Goal: Book appointment/travel/reservation

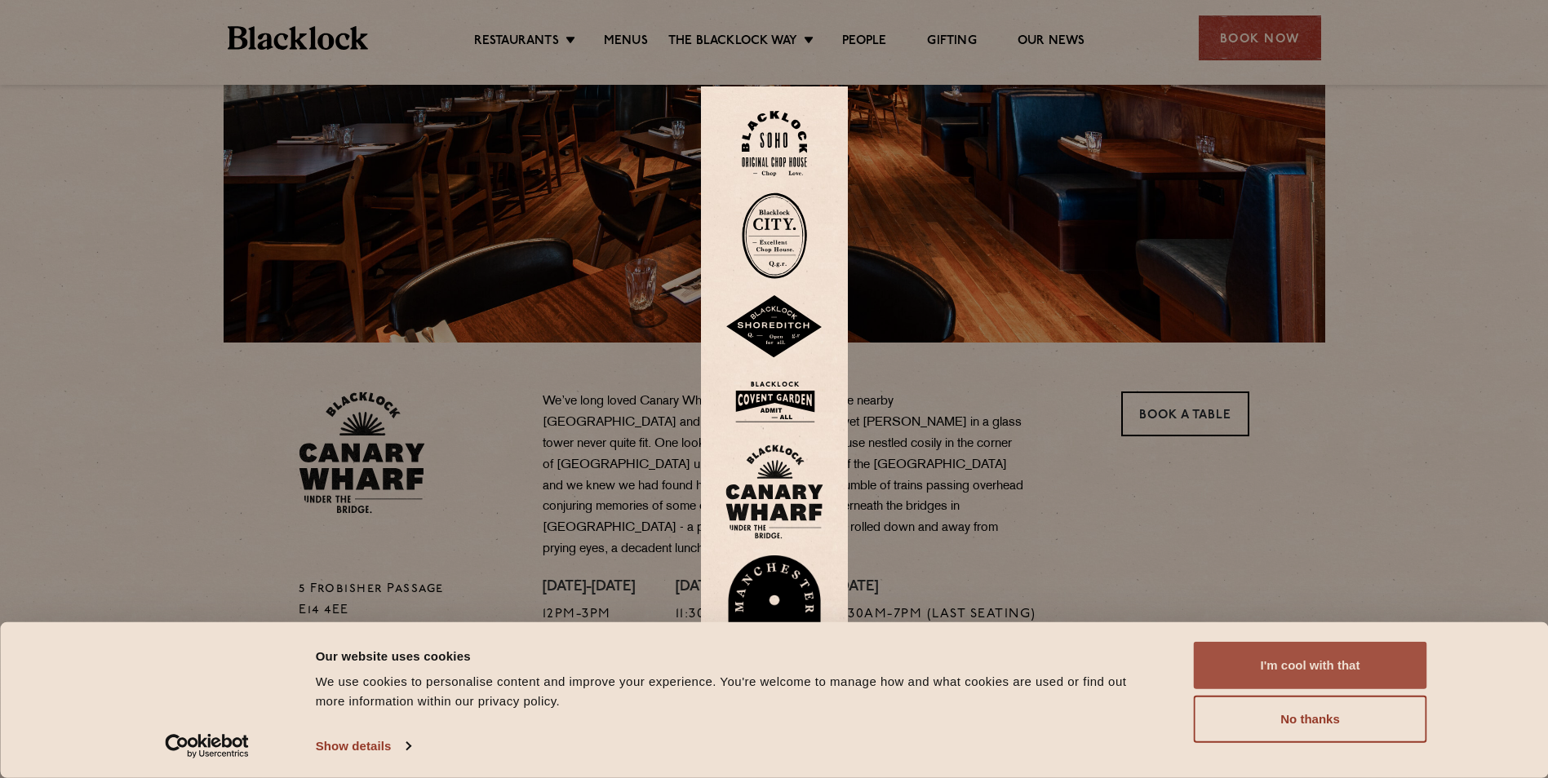
click at [1224, 660] on button "I'm cool with that" at bounding box center [1310, 665] width 233 height 47
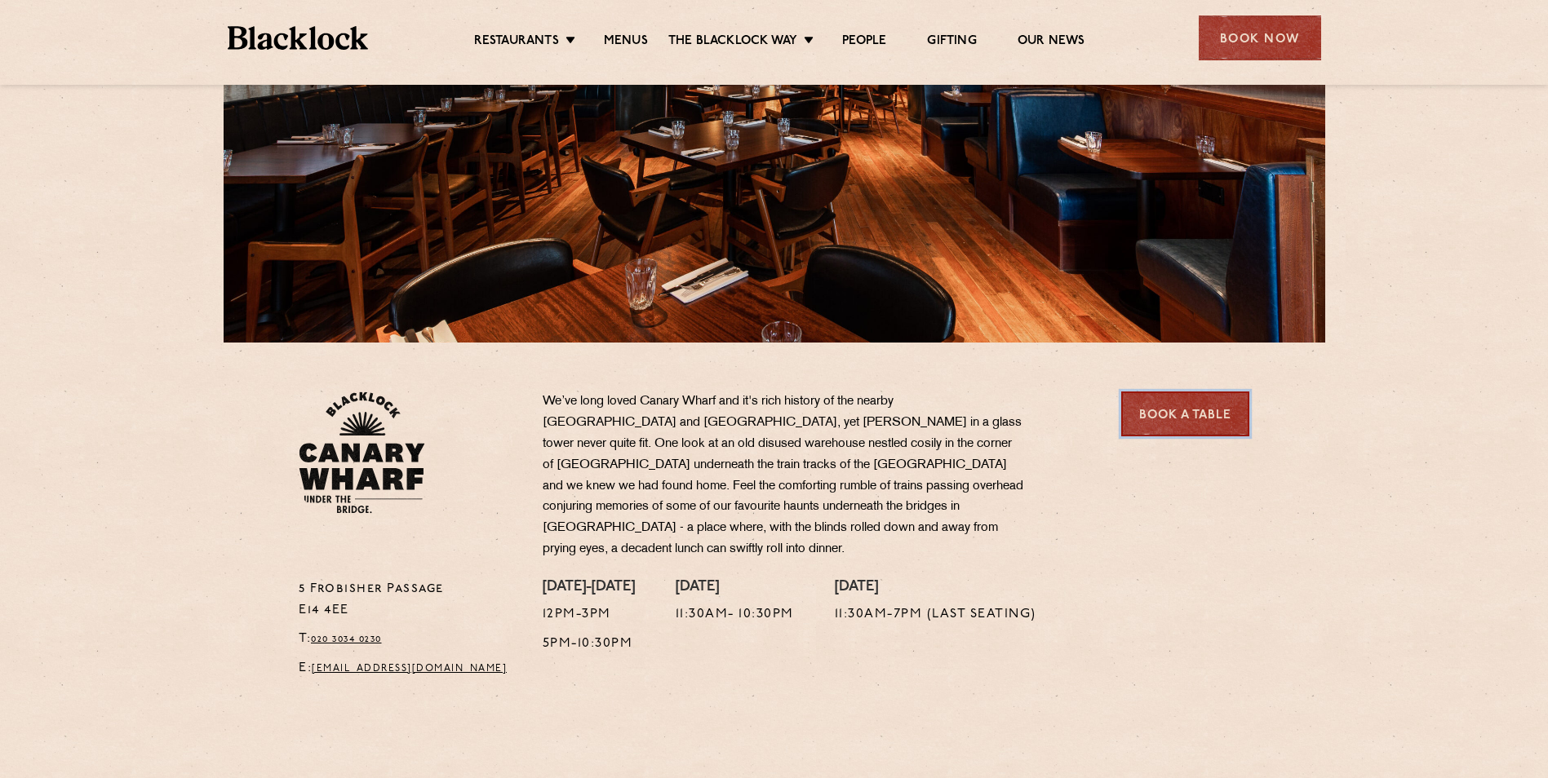
click at [1204, 414] on link "Book a Table" at bounding box center [1185, 414] width 128 height 45
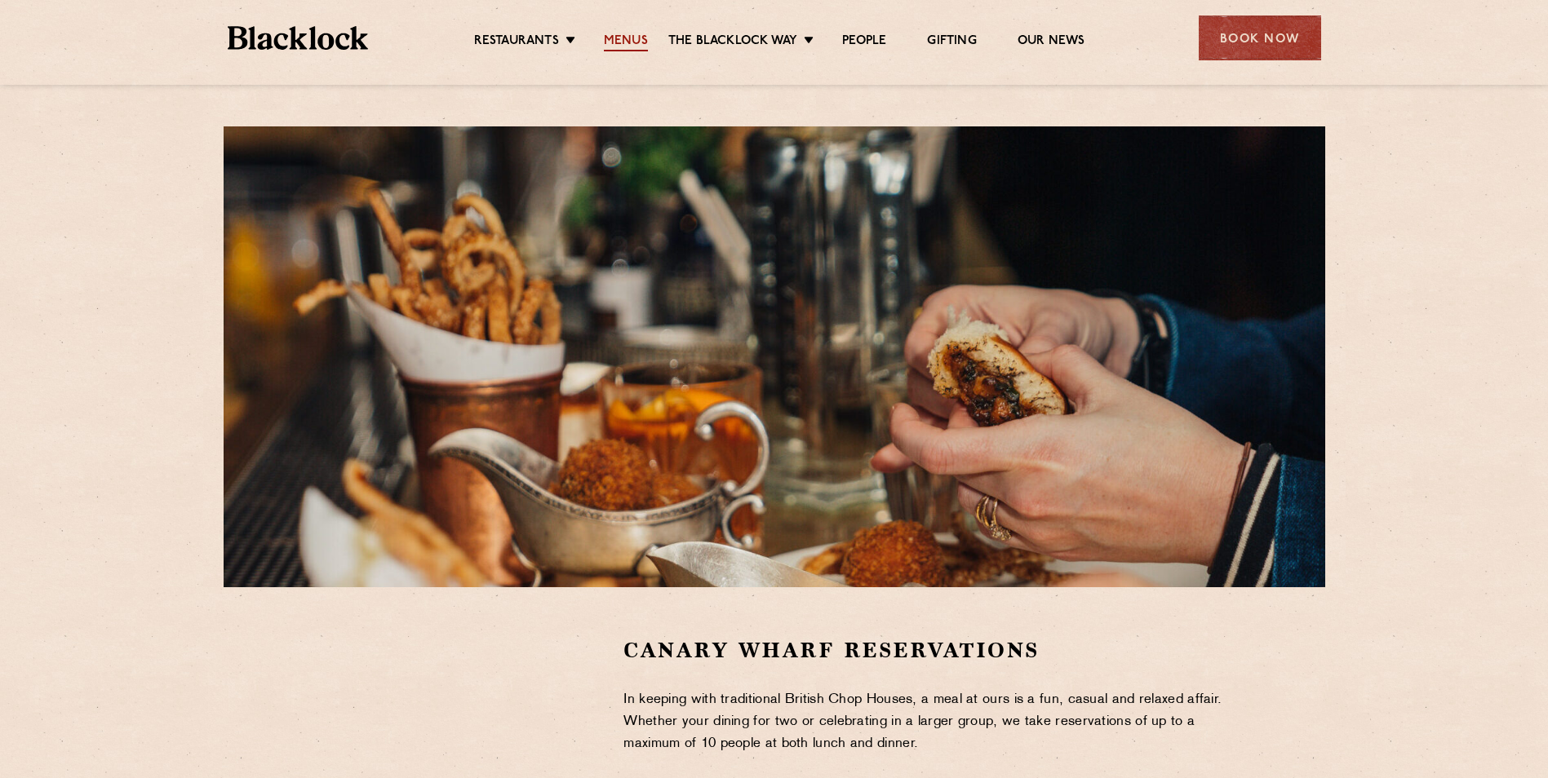
click at [646, 38] on link "Menus" at bounding box center [626, 42] width 44 height 18
